Goal: Find specific page/section: Find specific page/section

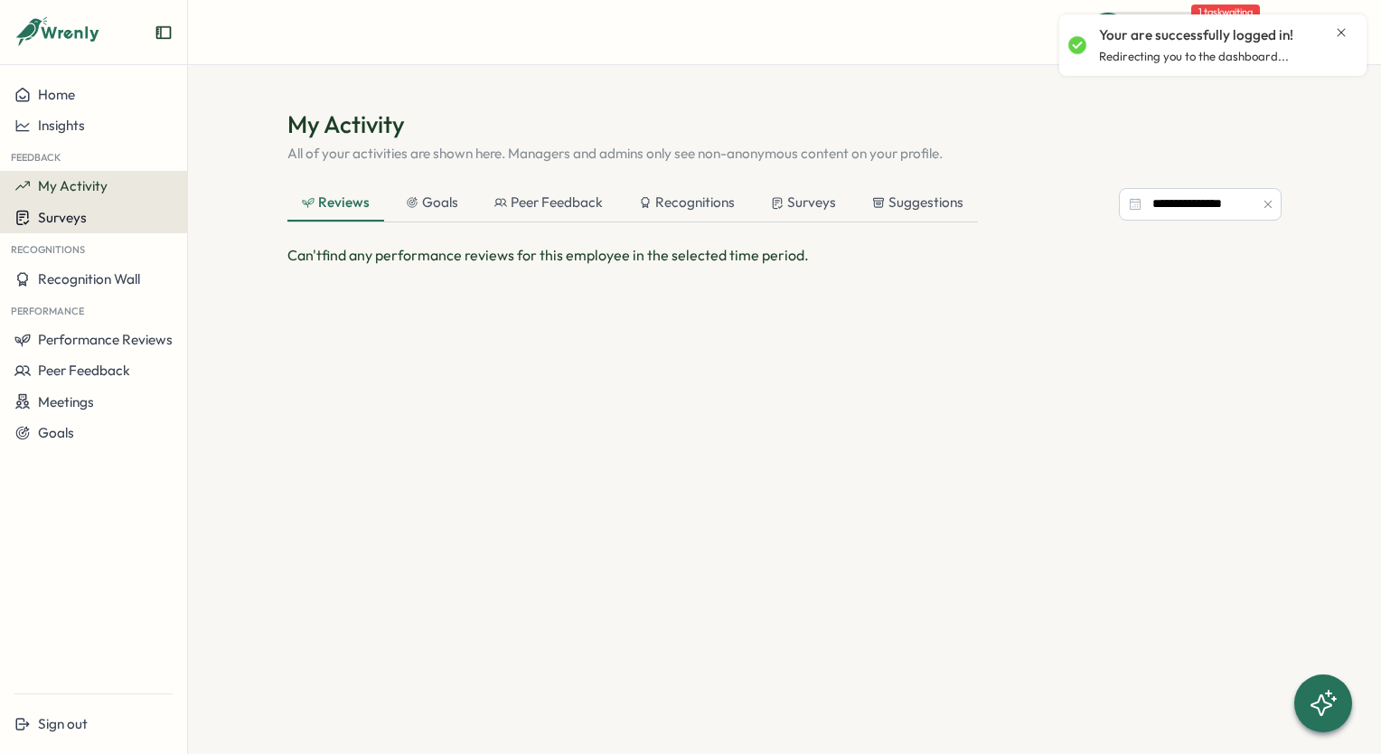
click at [76, 228] on button "Surveys" at bounding box center [93, 218] width 187 height 32
